Goal: Register for event/course

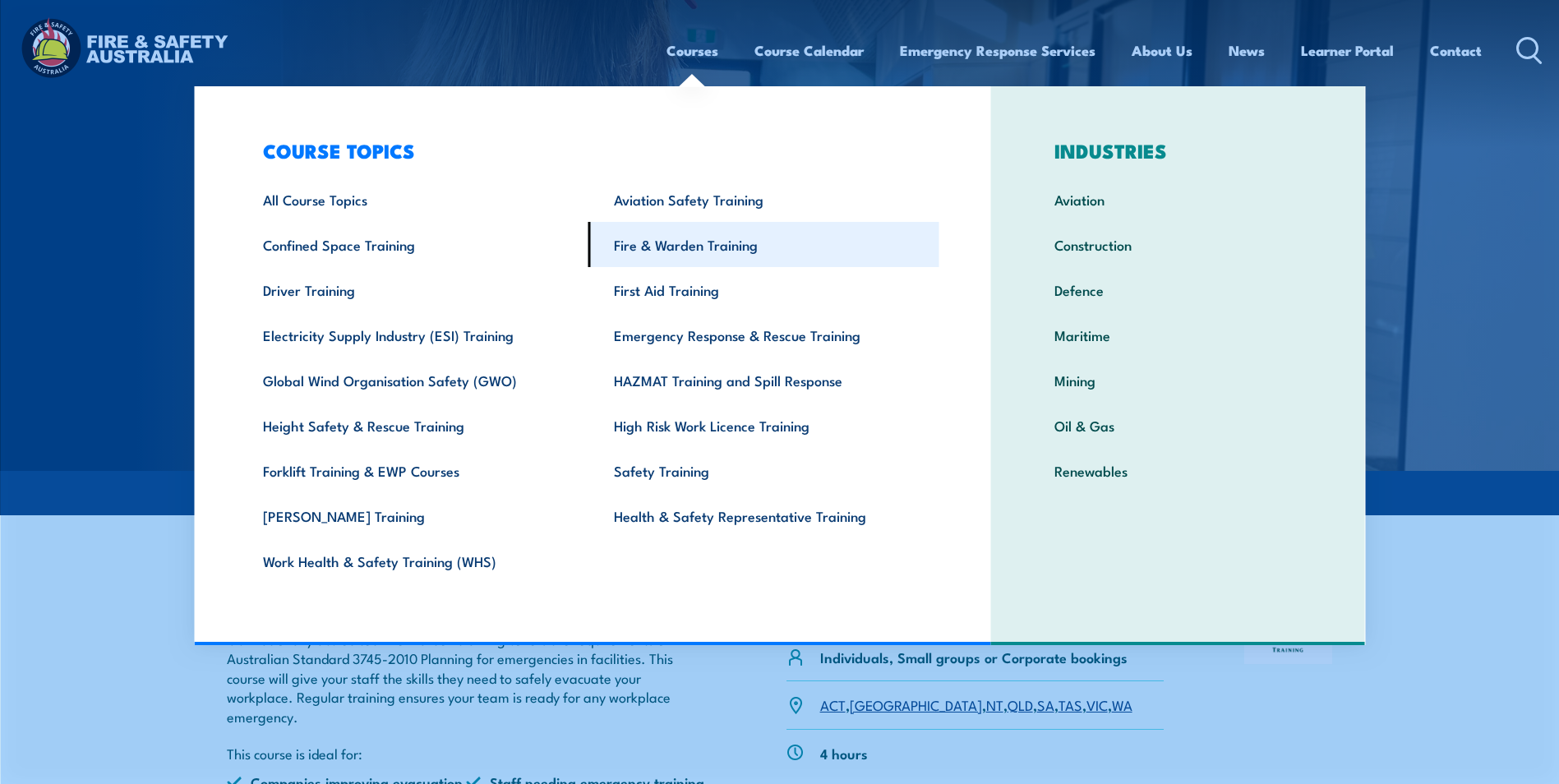
click at [678, 243] on link "Fire & Warden Training" at bounding box center [765, 244] width 351 height 45
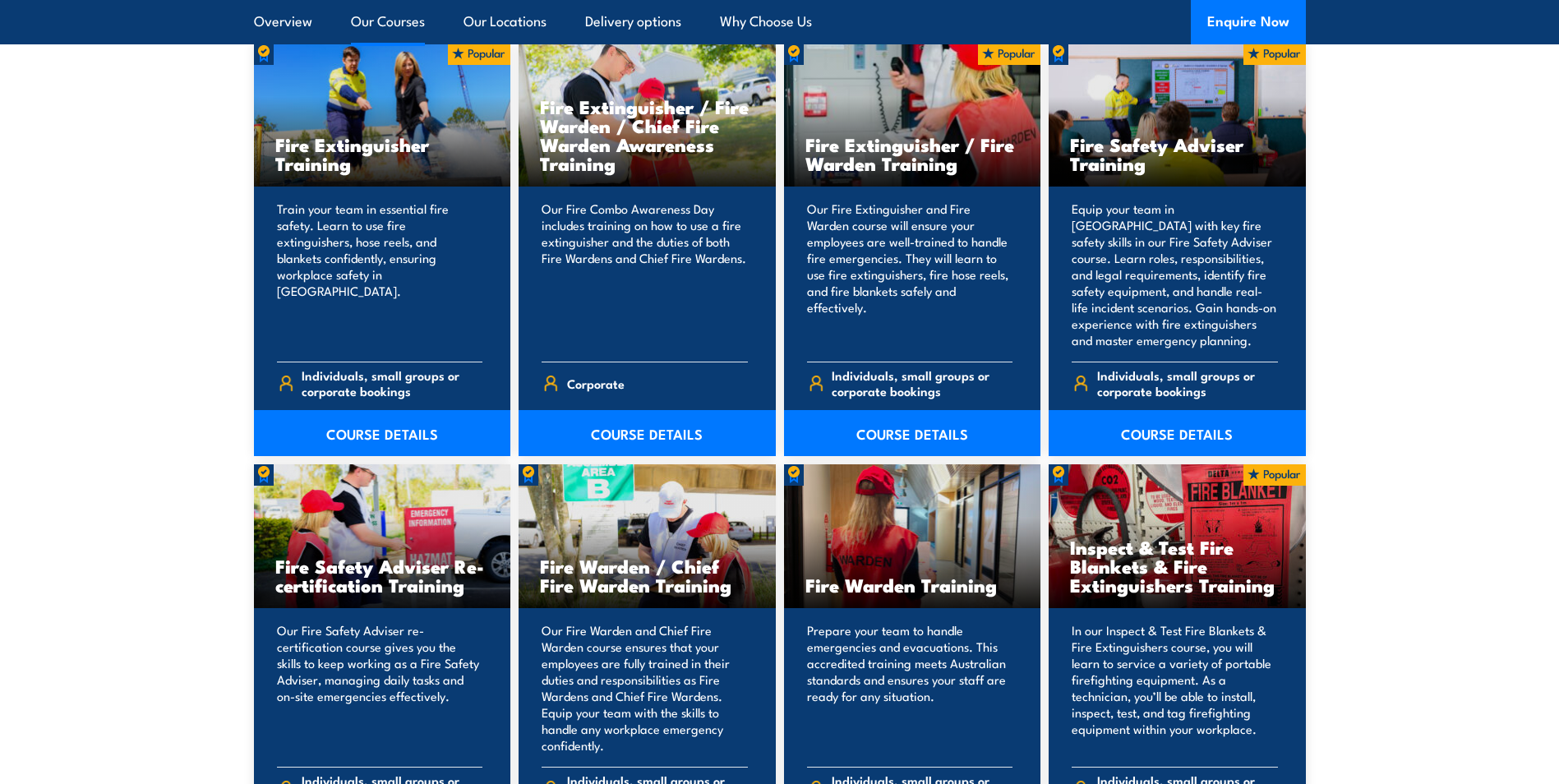
scroll to position [1808, 0]
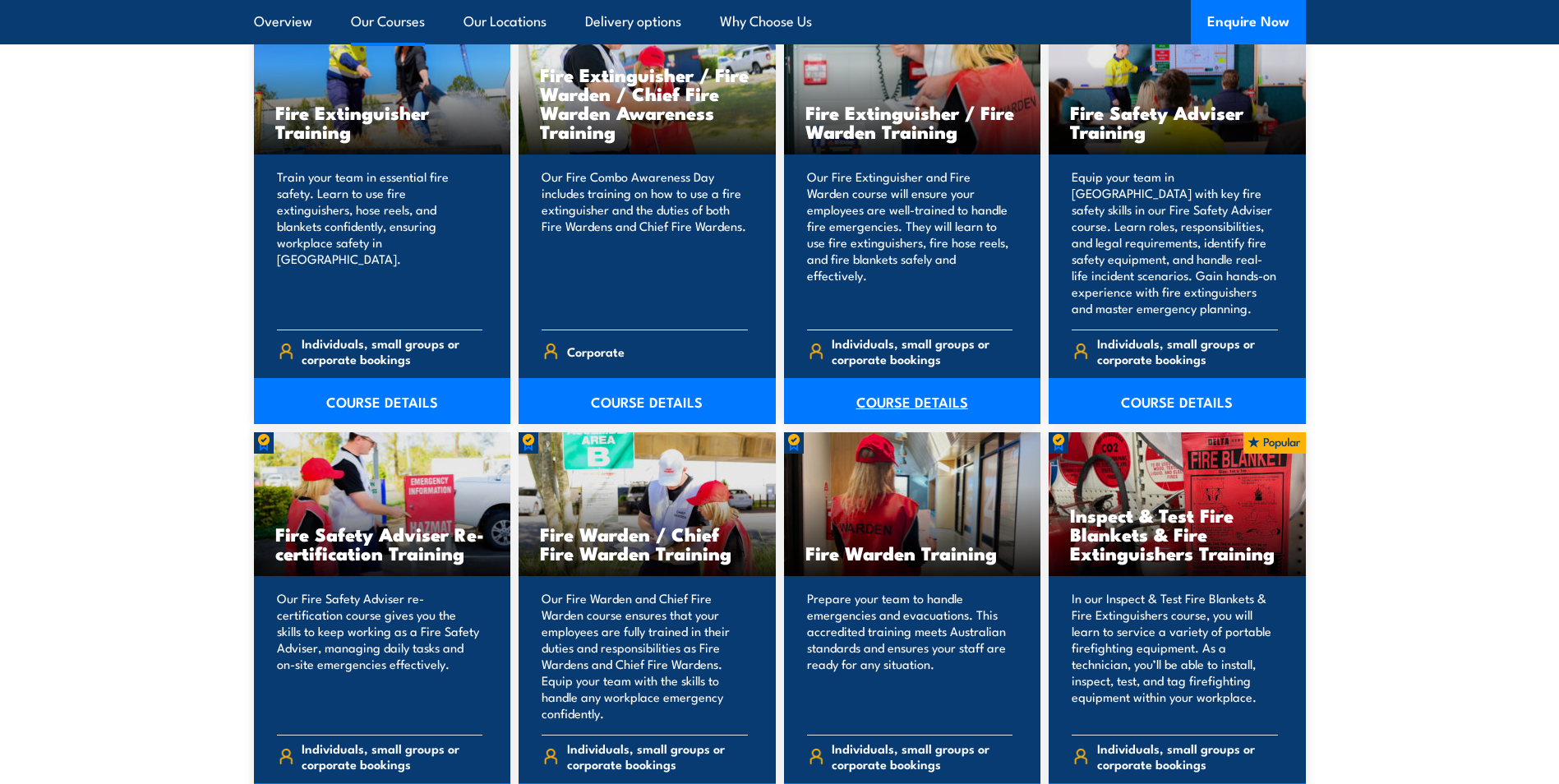
click at [885, 402] on link "COURSE DETAILS" at bounding box center [913, 401] width 257 height 46
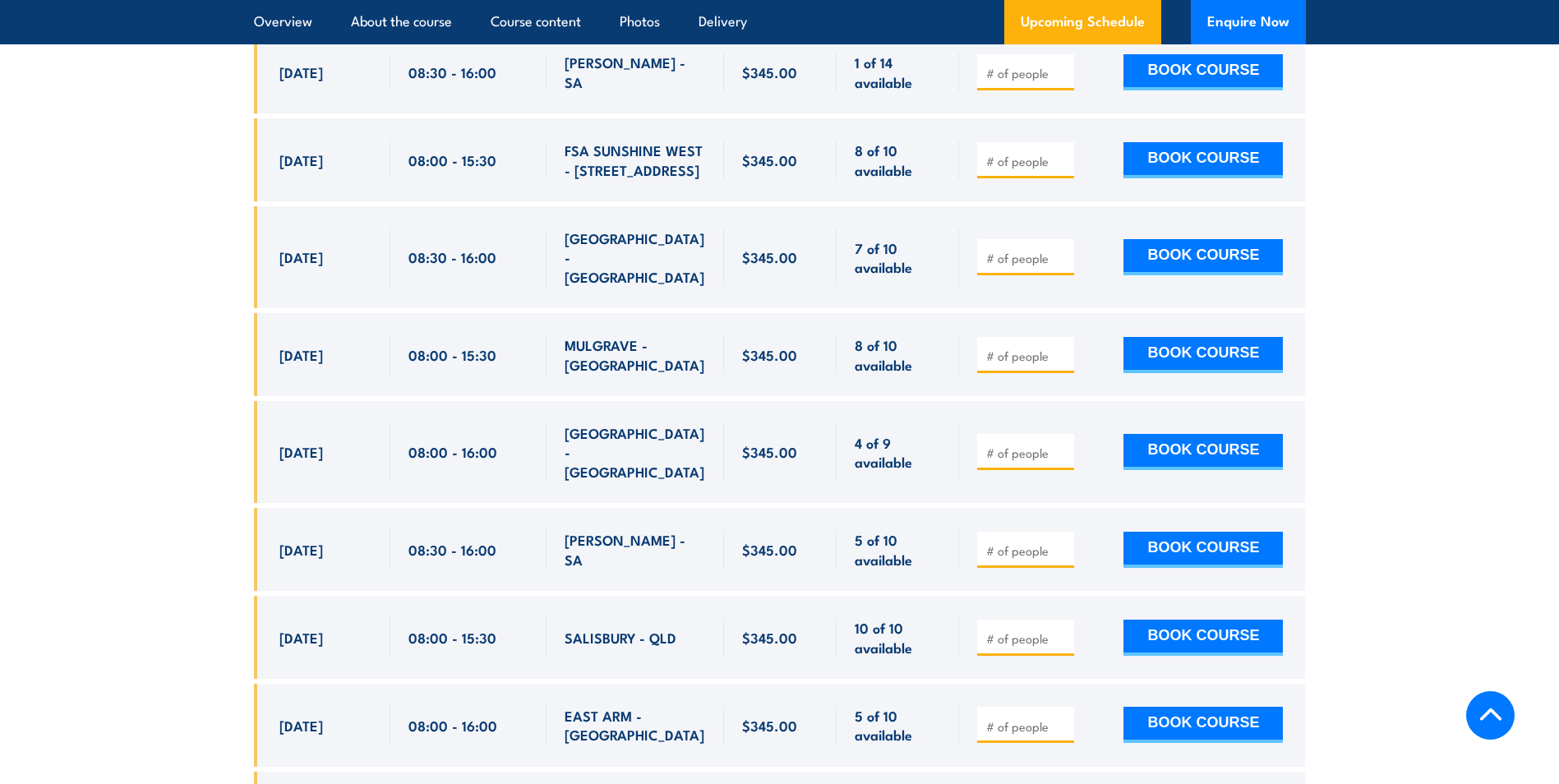
scroll to position [3370, 0]
